Goal: Task Accomplishment & Management: Complete application form

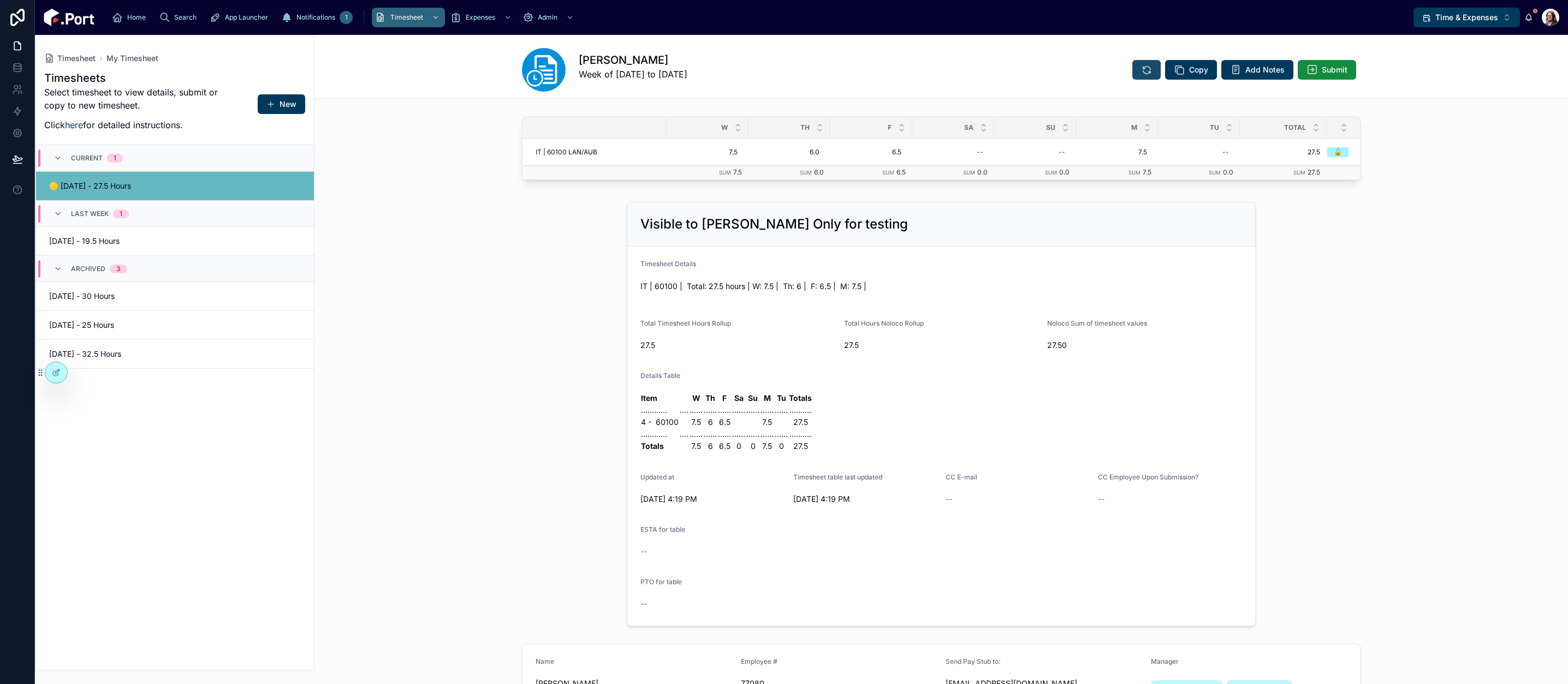
click at [1141, 68] on icon at bounding box center [1146, 70] width 11 height 11
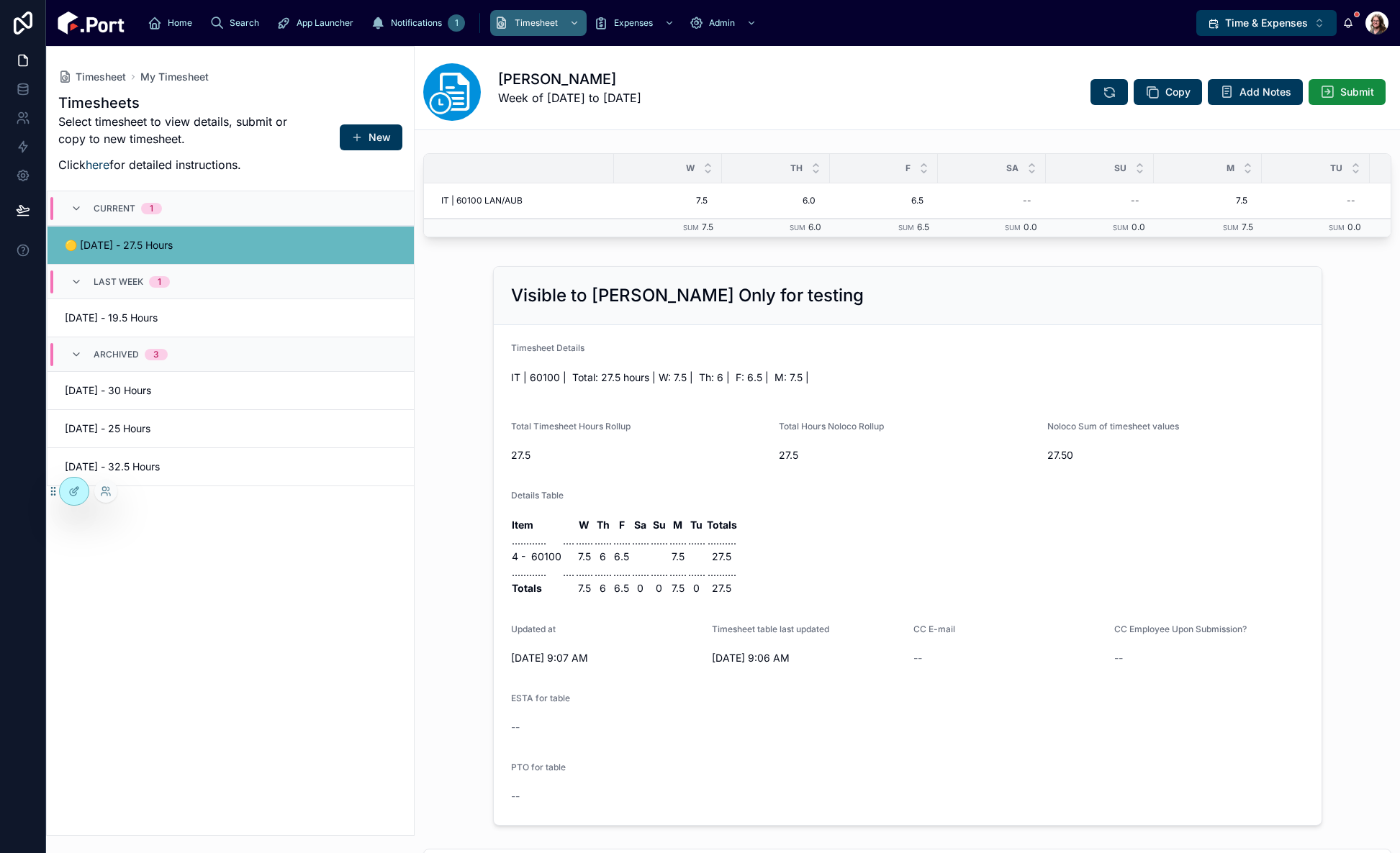
click at [112, 490] on div at bounding box center [105, 491] width 23 height 23
click at [104, 492] on icon at bounding box center [105, 491] width 12 height 12
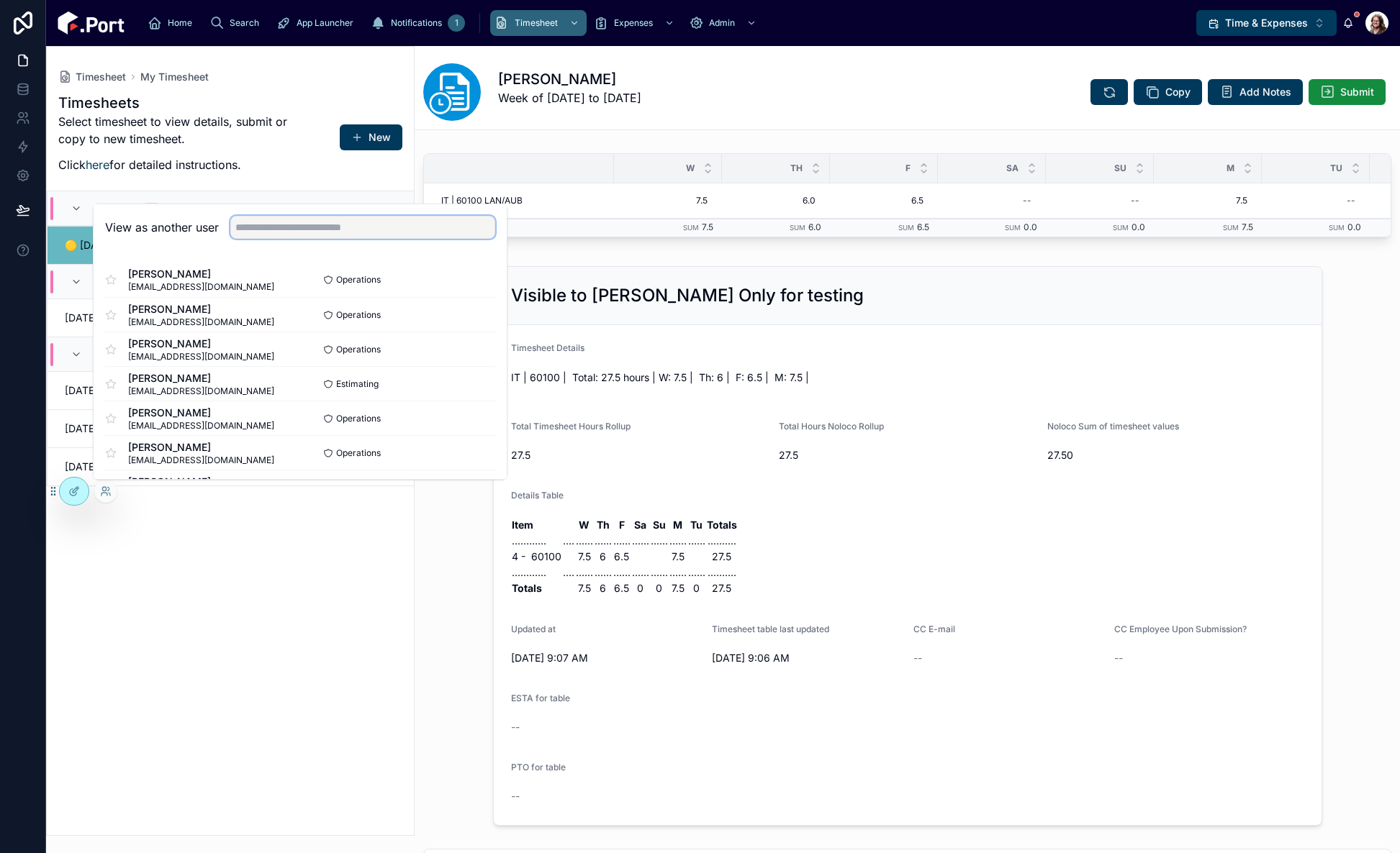
click at [331, 228] on input "text" at bounding box center [363, 227] width 265 height 23
type input "****"
click at [458, 454] on button "Select" at bounding box center [476, 453] width 37 height 21
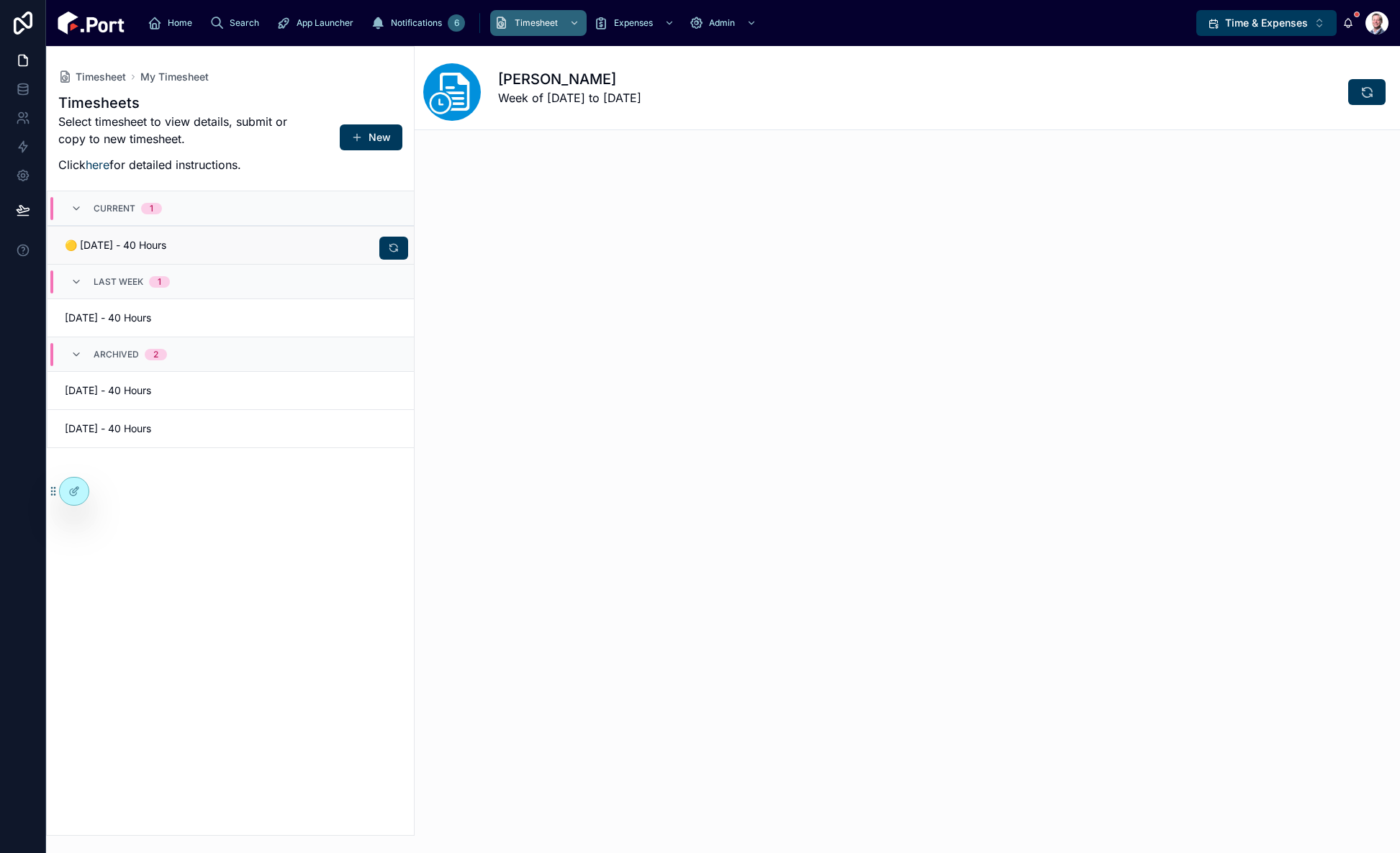
click at [239, 247] on div "🟡 09/09/25 - 40 Hours" at bounding box center [230, 246] width 332 height 15
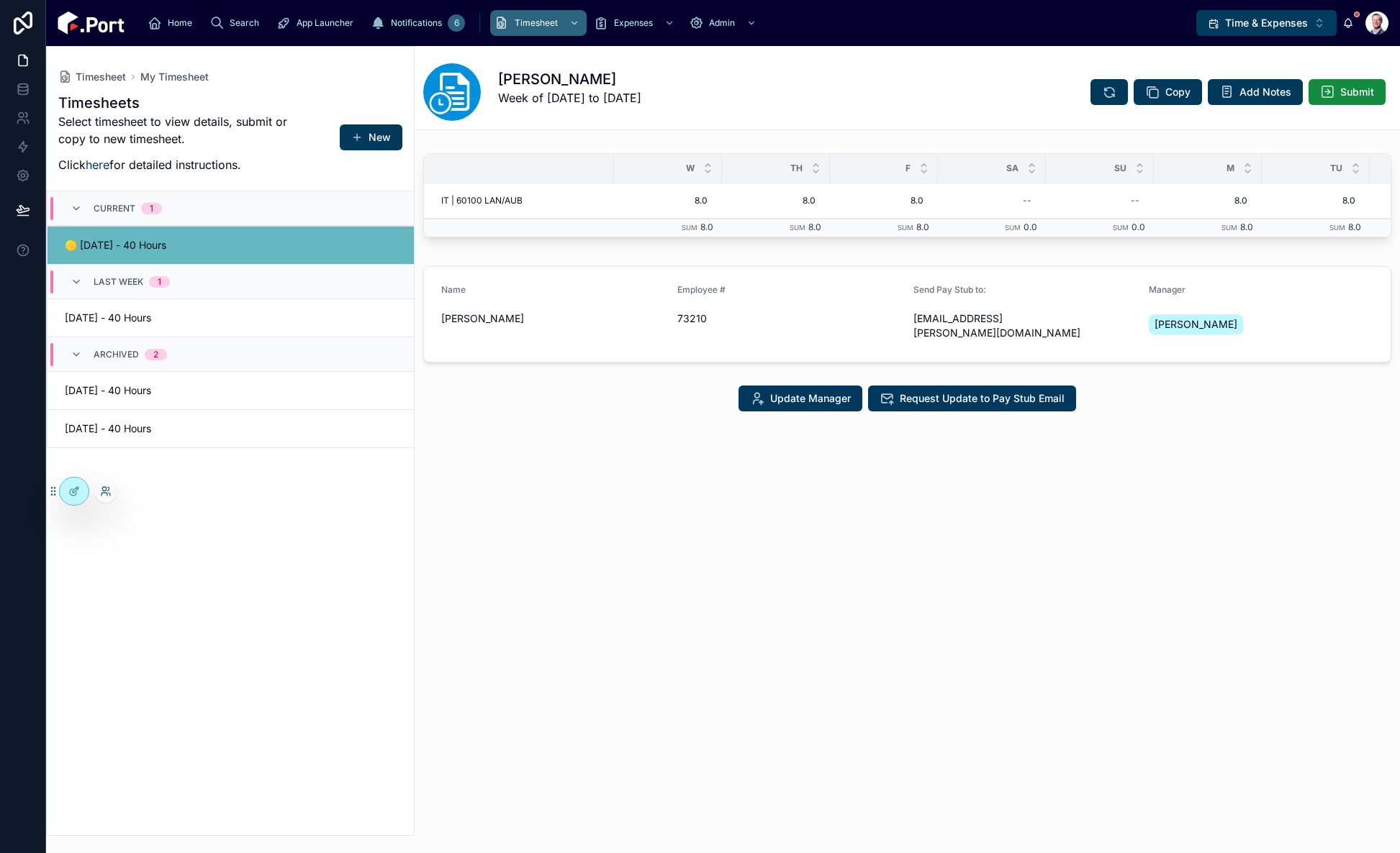
click at [106, 489] on icon at bounding box center [104, 489] width 4 height 4
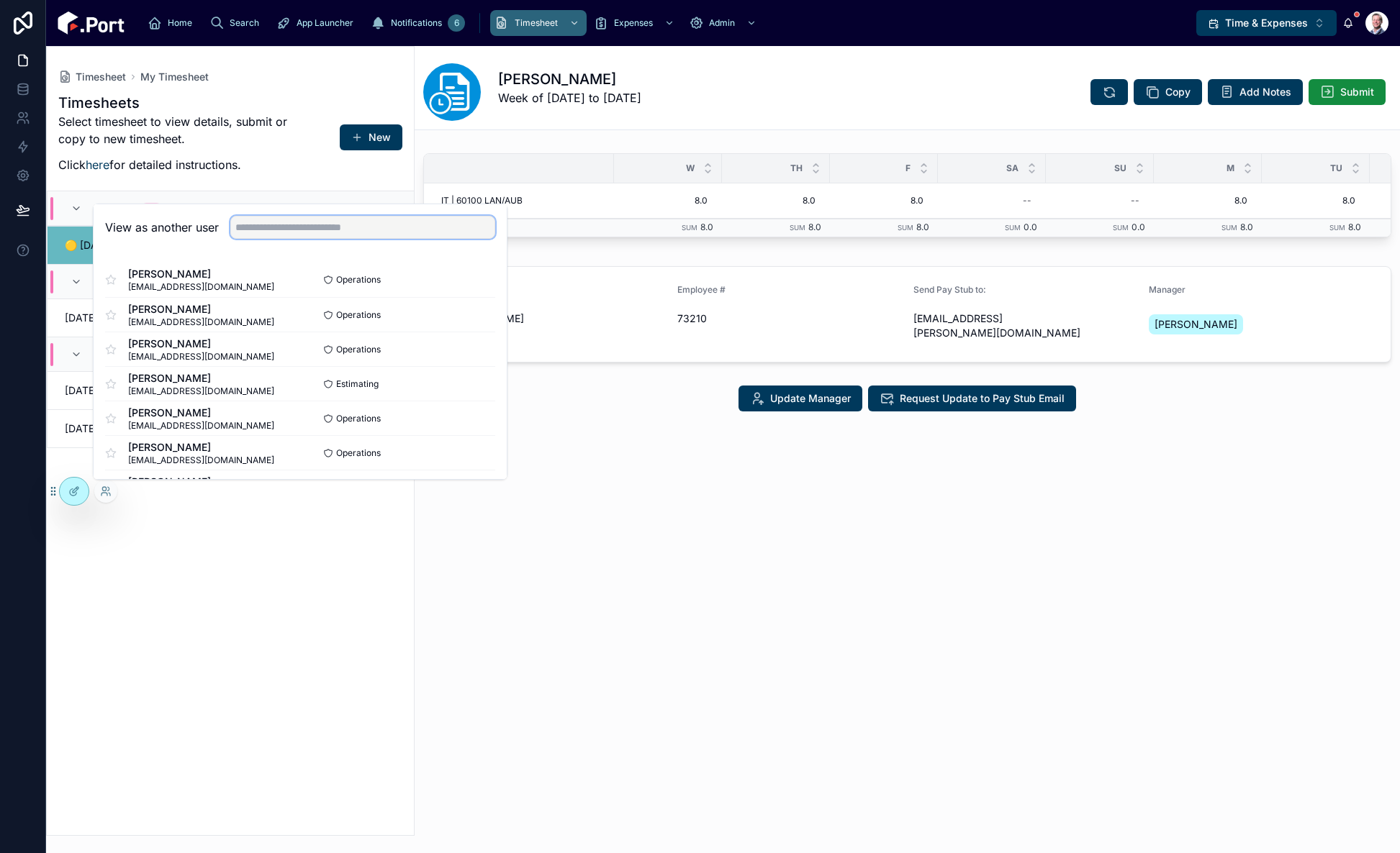
click at [282, 221] on input "text" at bounding box center [363, 227] width 265 height 23
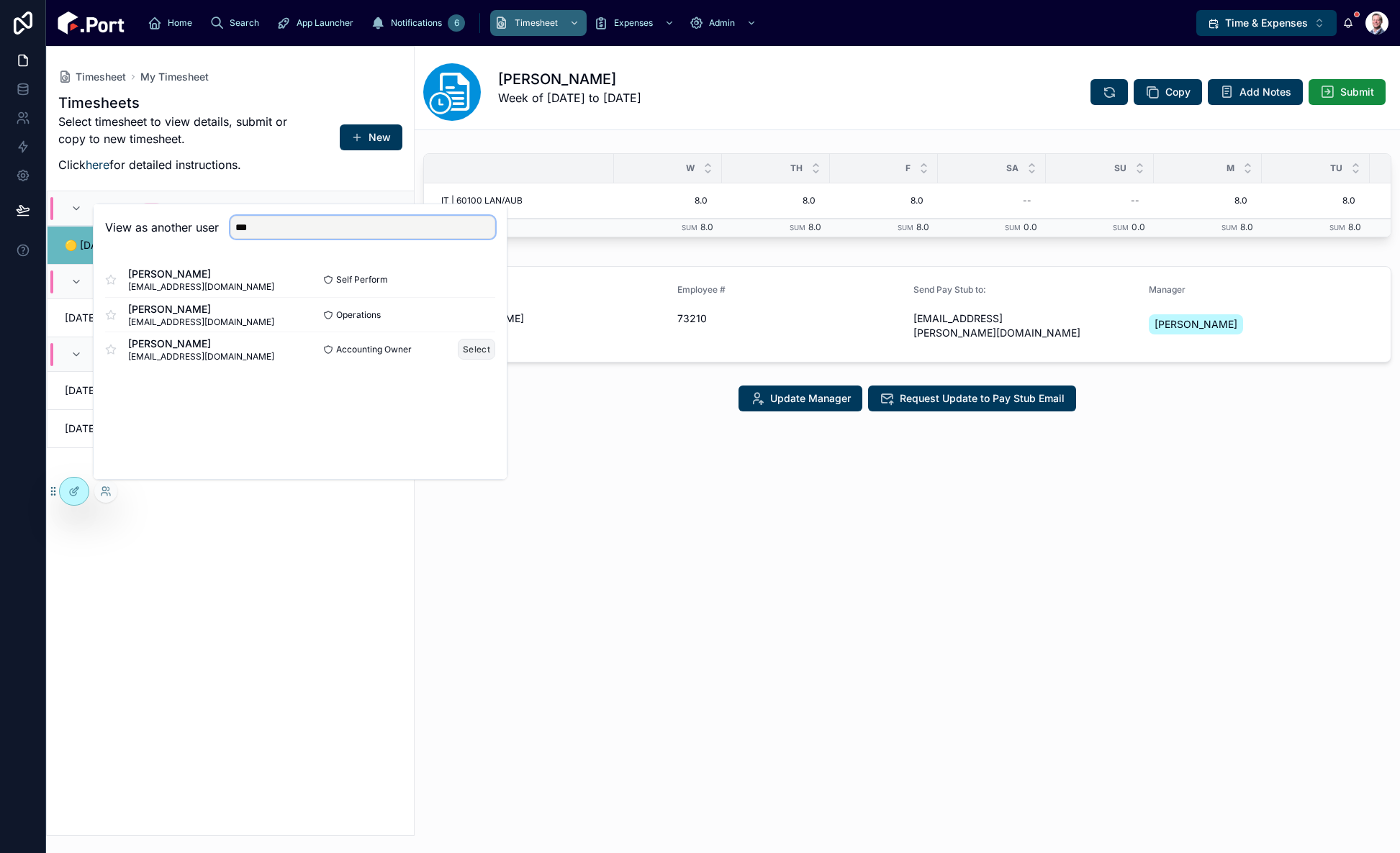
type input "***"
click at [478, 356] on button "Select" at bounding box center [476, 349] width 37 height 21
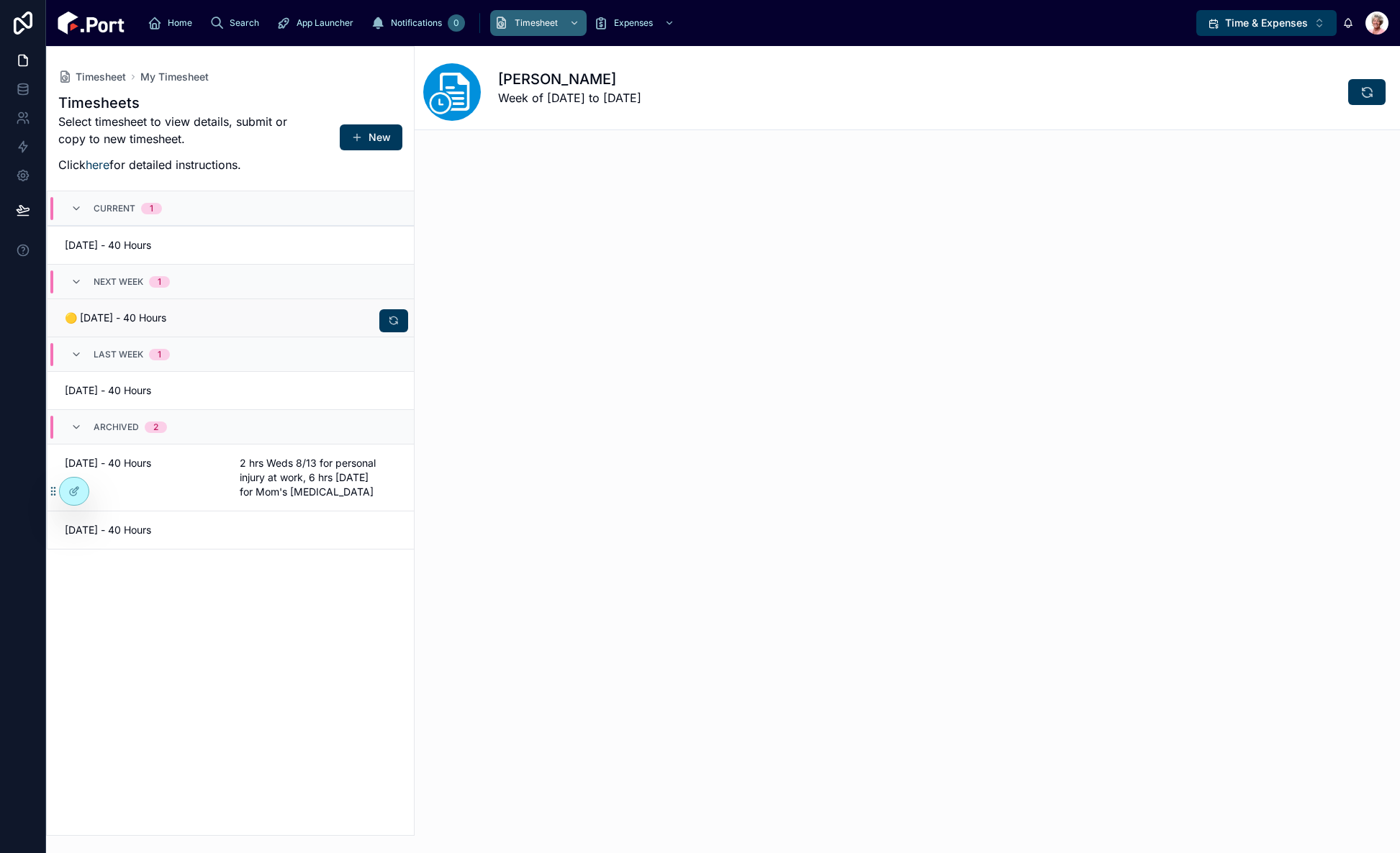
click at [216, 318] on span "🟡 [DATE] - 40 Hours" at bounding box center [144, 318] width 157 height 15
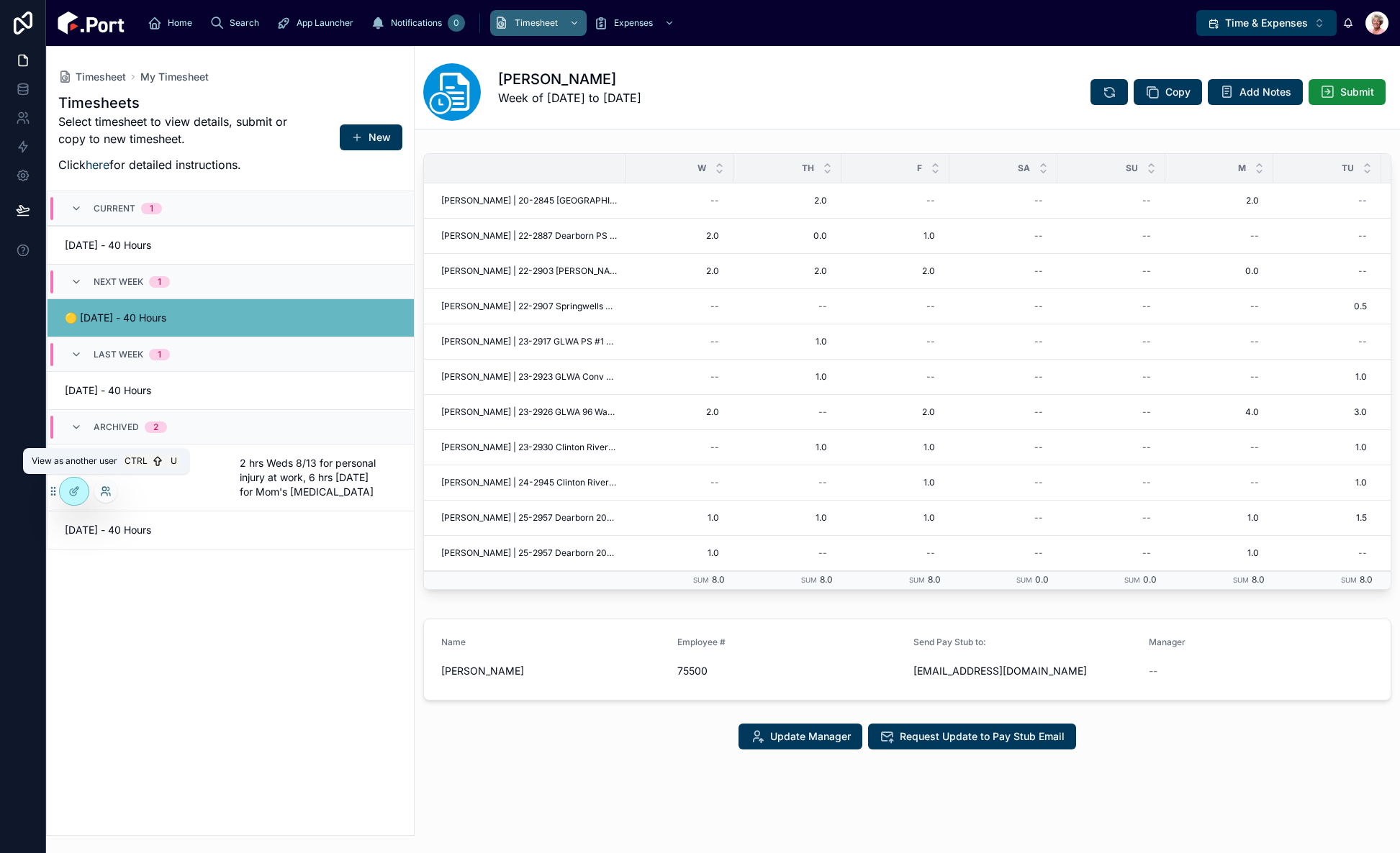
click at [102, 491] on icon at bounding box center [105, 491] width 12 height 12
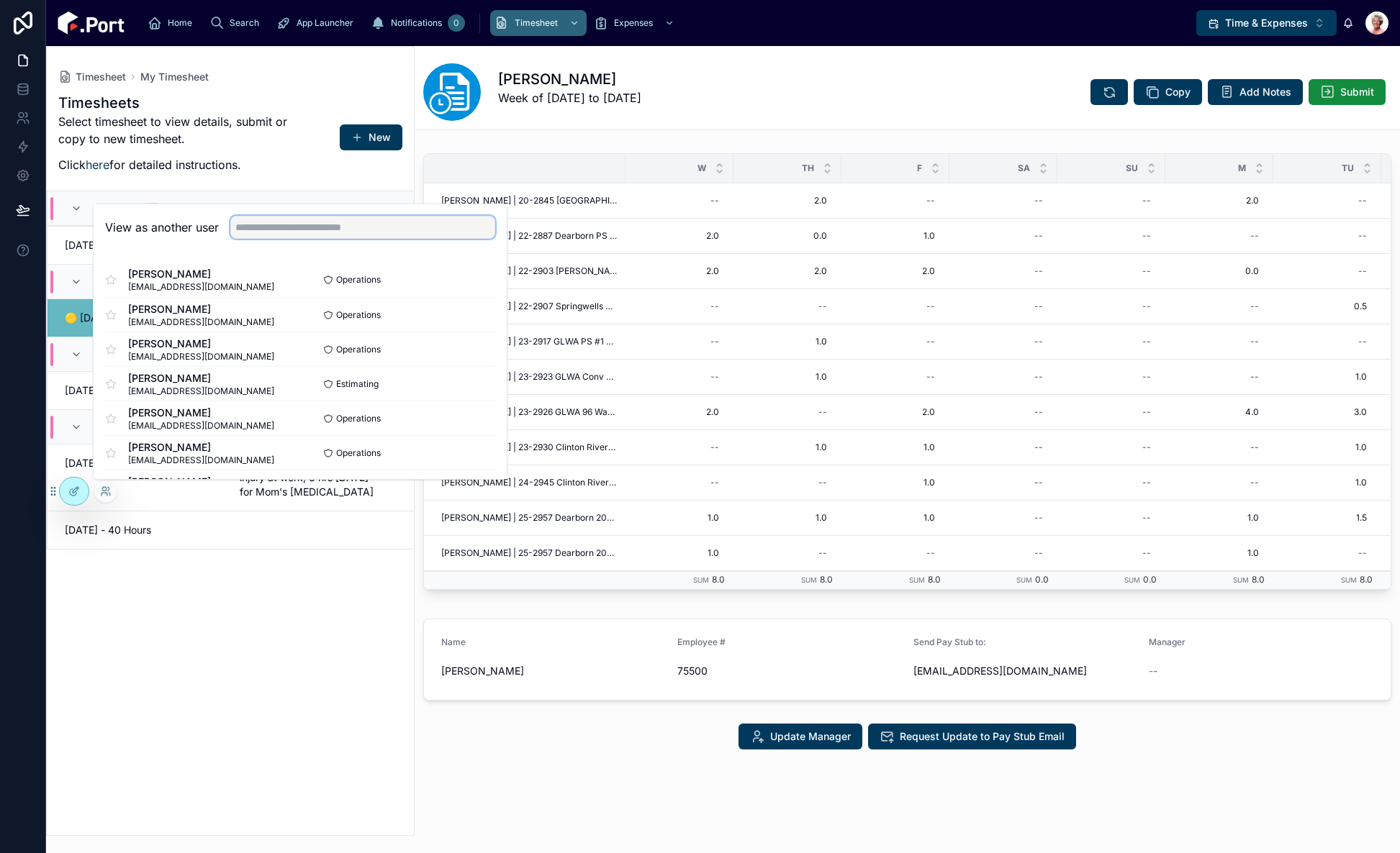
click at [365, 228] on input "text" at bounding box center [363, 227] width 265 height 23
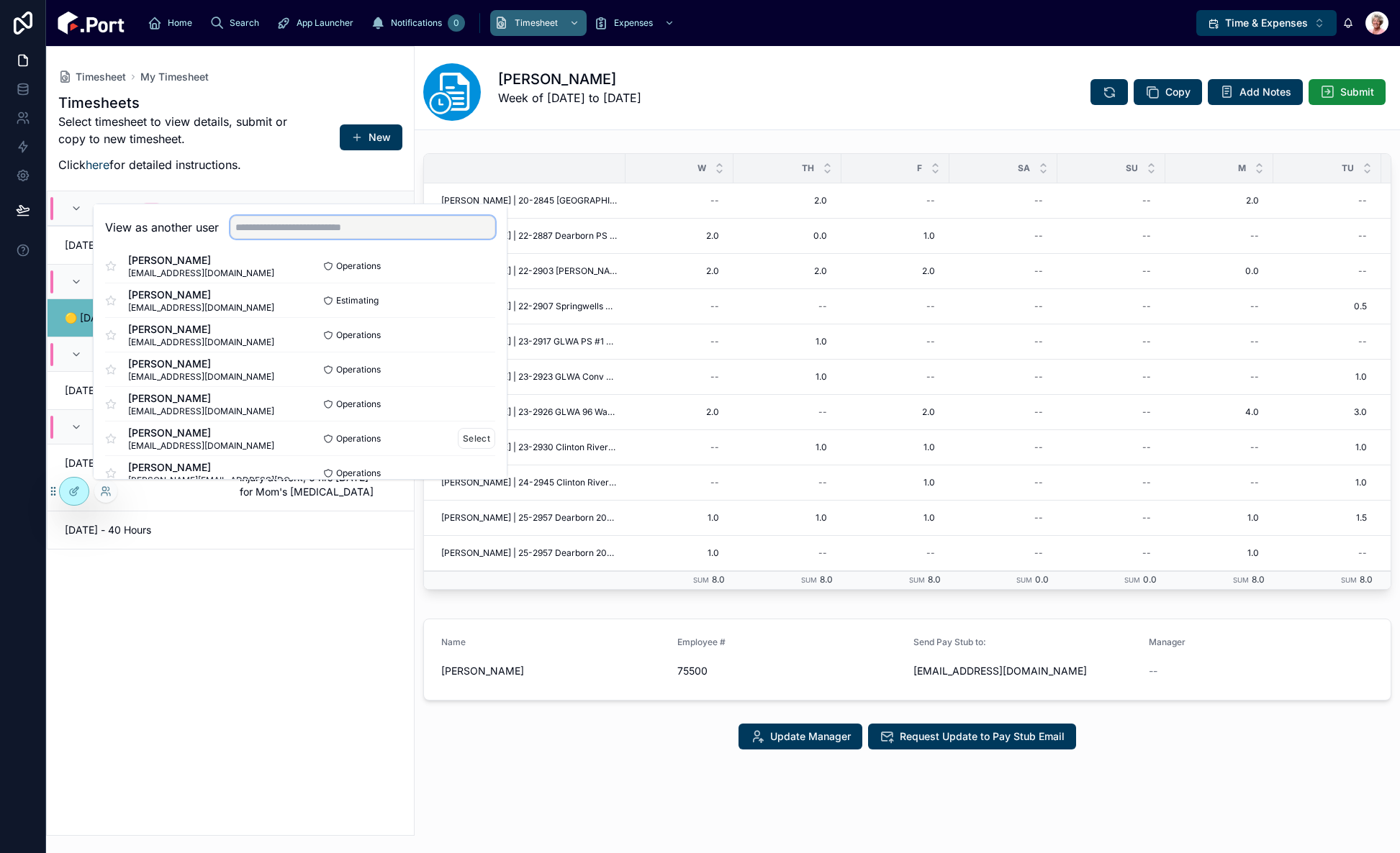
scroll to position [1583, 0]
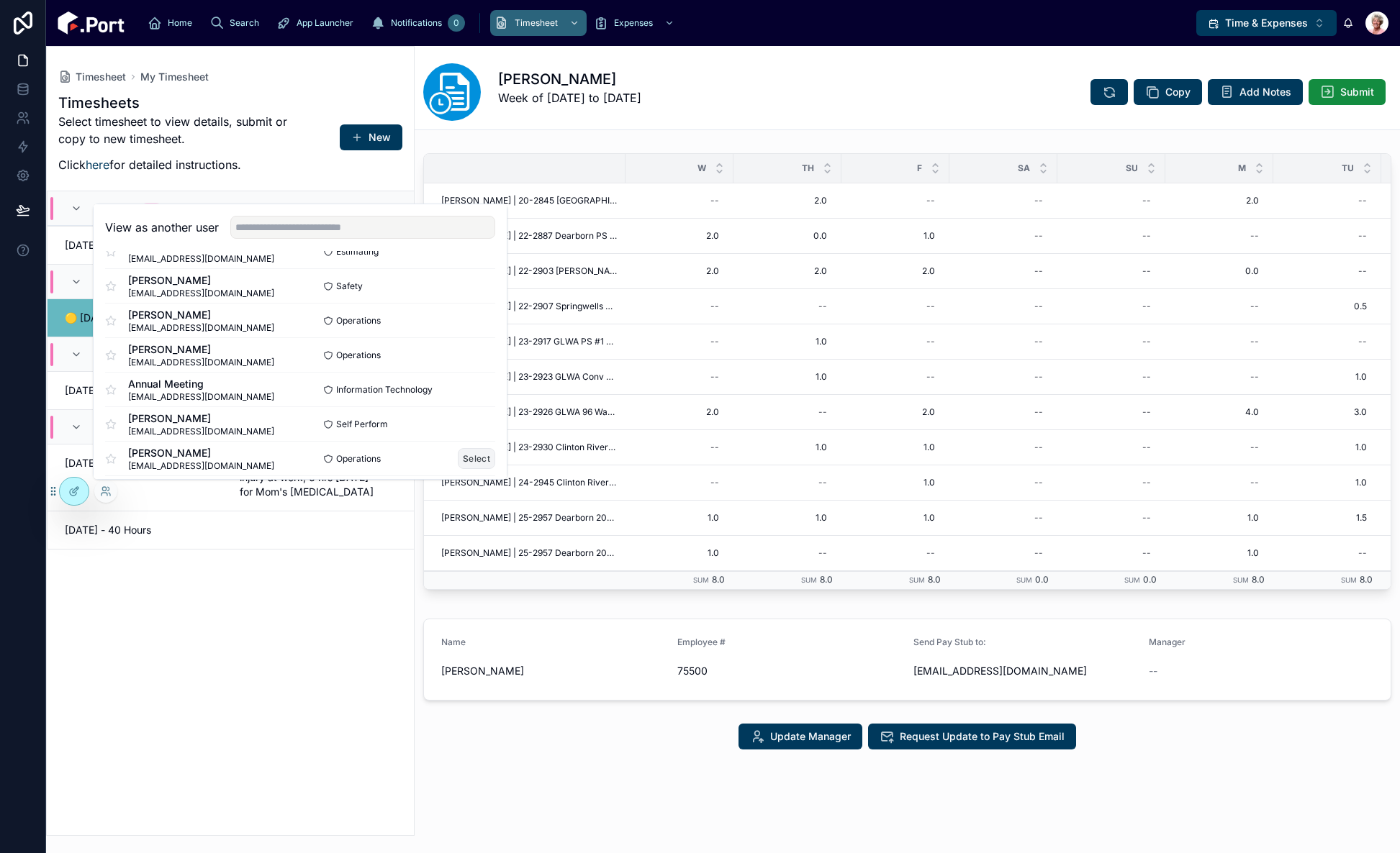
click at [465, 454] on button "Select" at bounding box center [476, 458] width 37 height 21
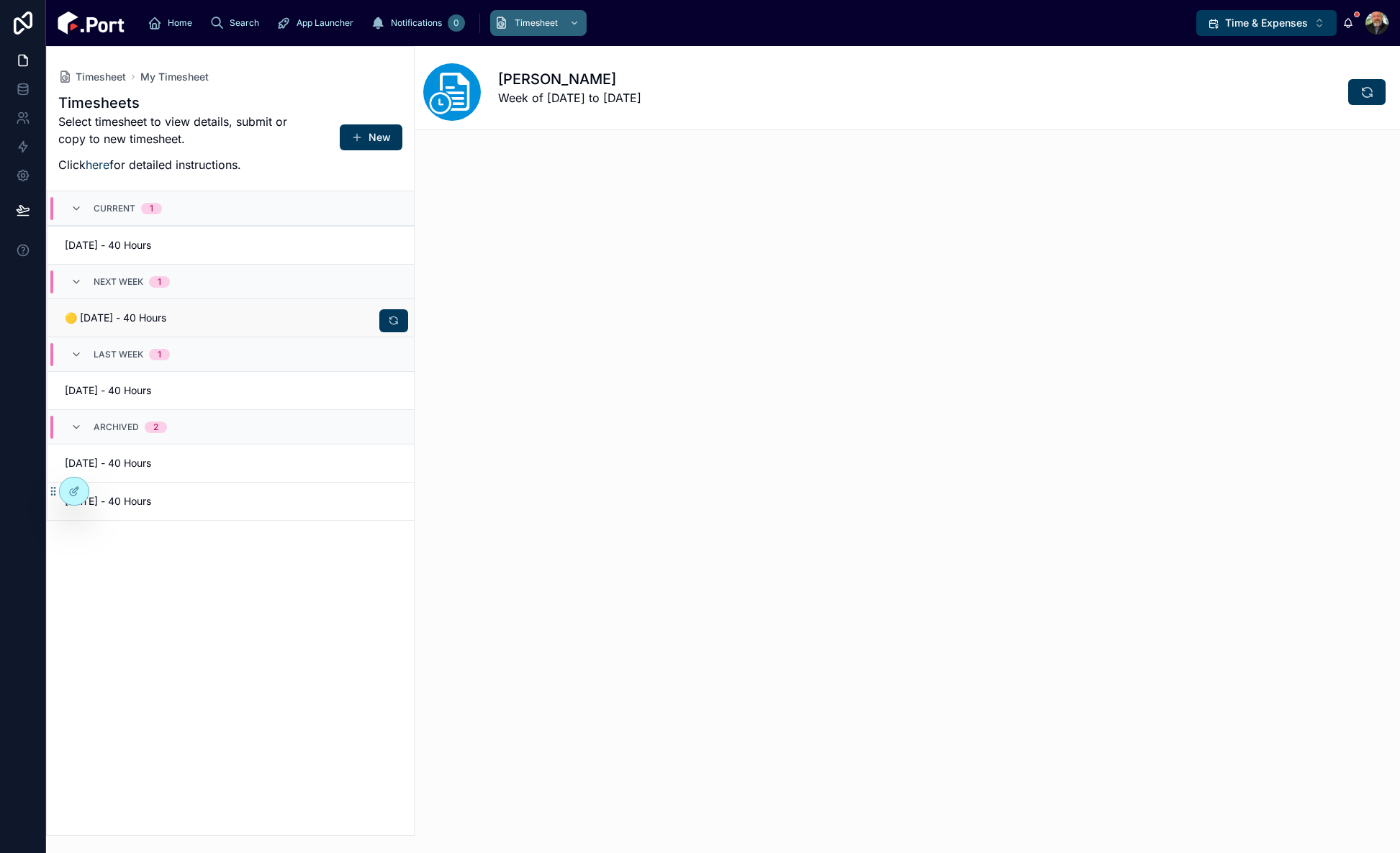
click at [228, 309] on link "🟡 09/16/25 - 40 Hours" at bounding box center [230, 318] width 367 height 38
